Goal: Task Accomplishment & Management: Use online tool/utility

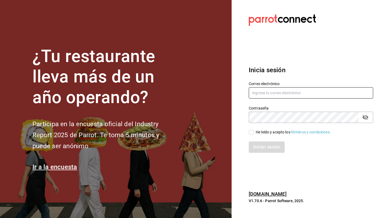
type input "[EMAIL_ADDRESS][DOMAIN_NAME]"
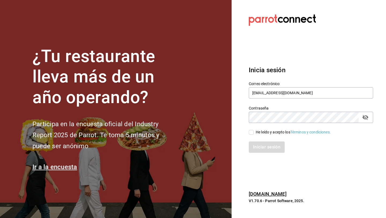
click at [250, 133] on input "He leído y acepto los Términos y condiciones." at bounding box center [251, 132] width 5 height 5
checkbox input "true"
click at [256, 145] on button "Iniciar sesión" at bounding box center [267, 146] width 36 height 11
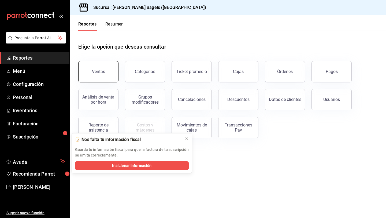
click at [103, 70] on div "Ventas" at bounding box center [98, 71] width 13 height 5
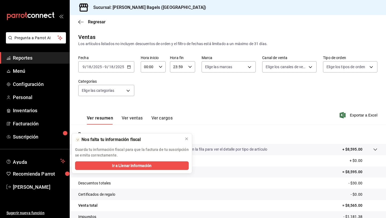
click at [136, 27] on div "Regresar" at bounding box center [228, 22] width 317 height 14
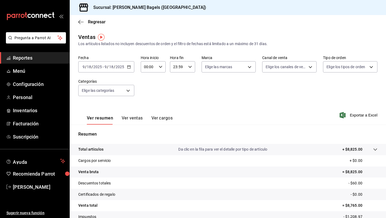
scroll to position [39, 0]
